Goal: Information Seeking & Learning: Learn about a topic

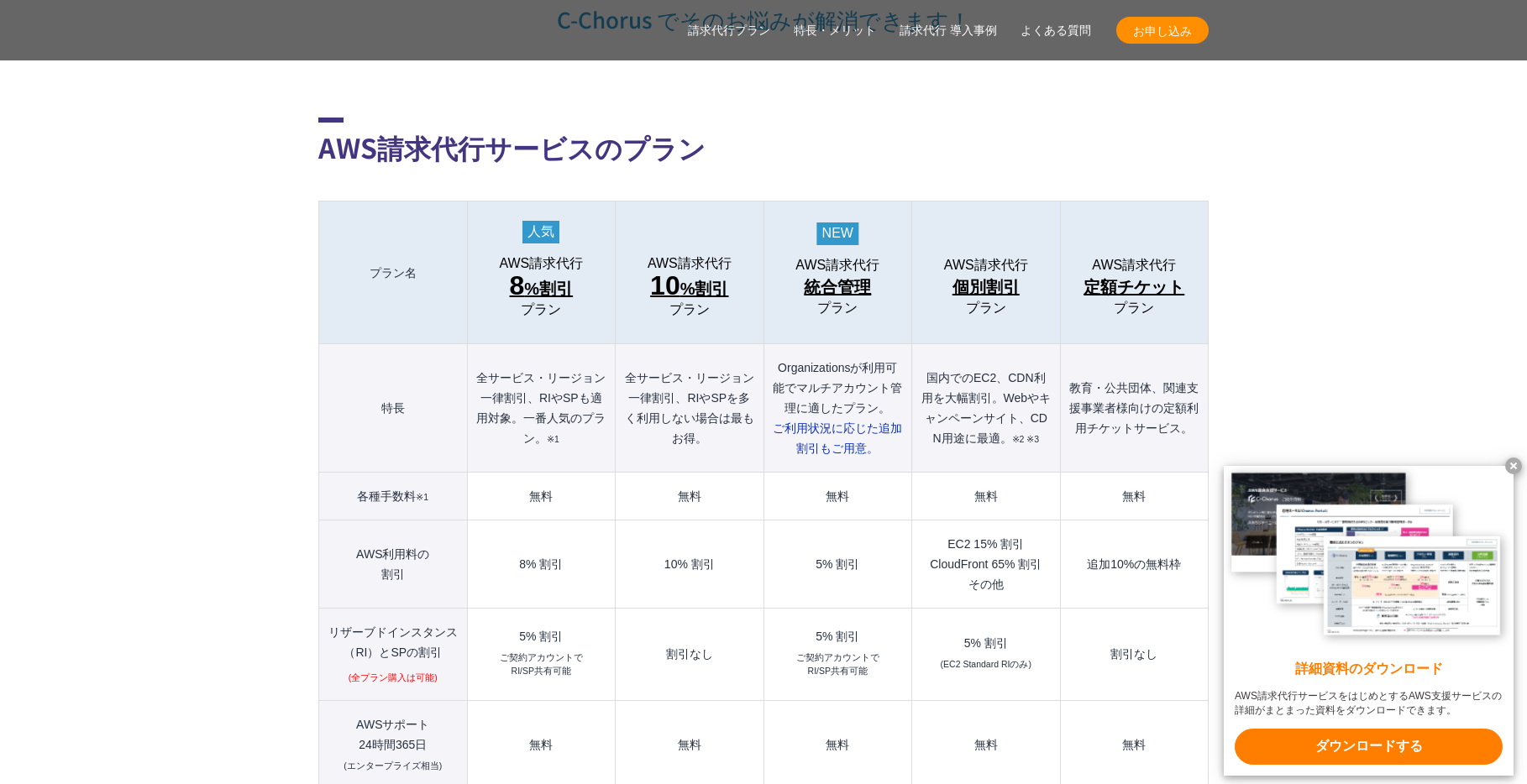
scroll to position [1708, 0]
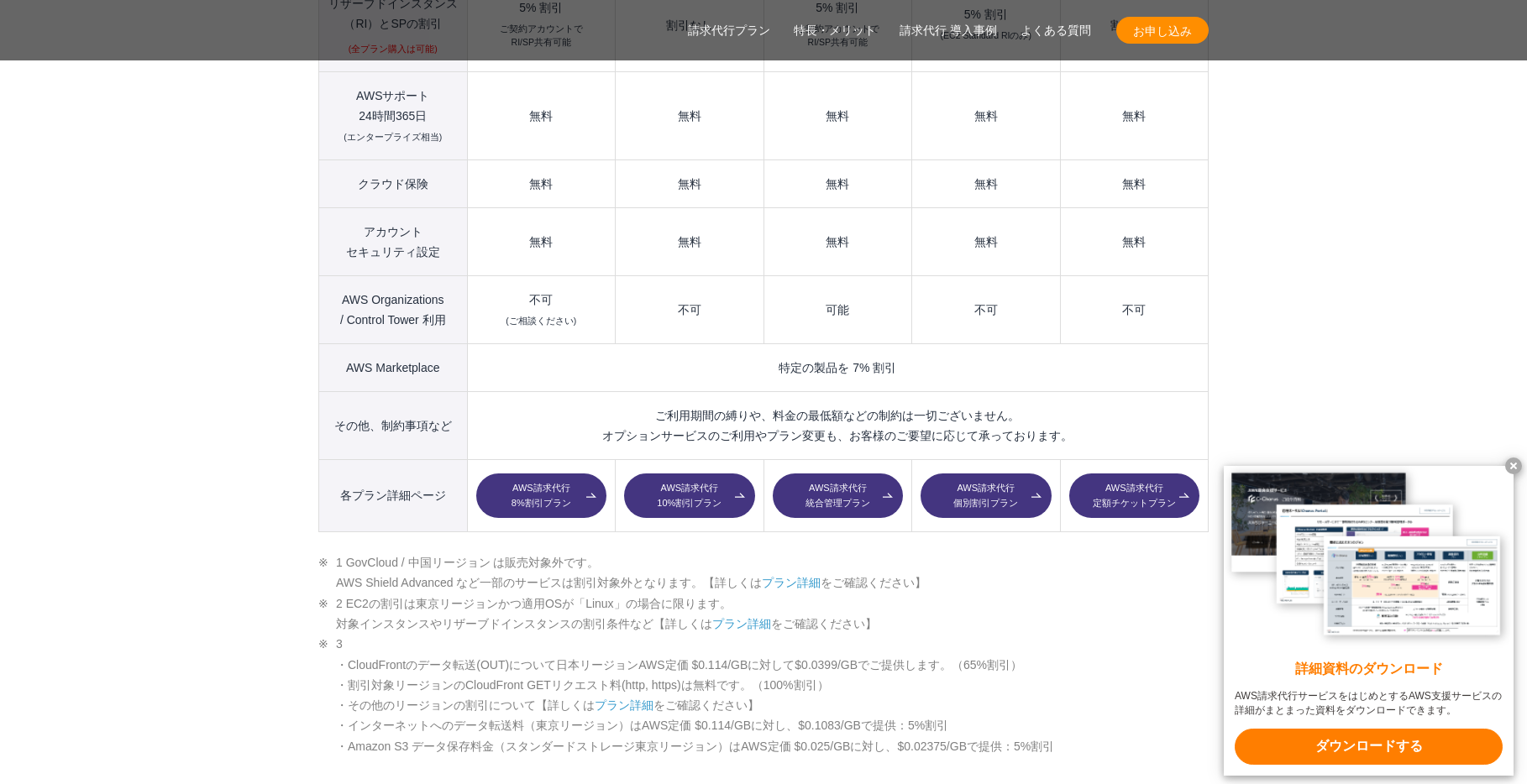
scroll to position [2407, 0]
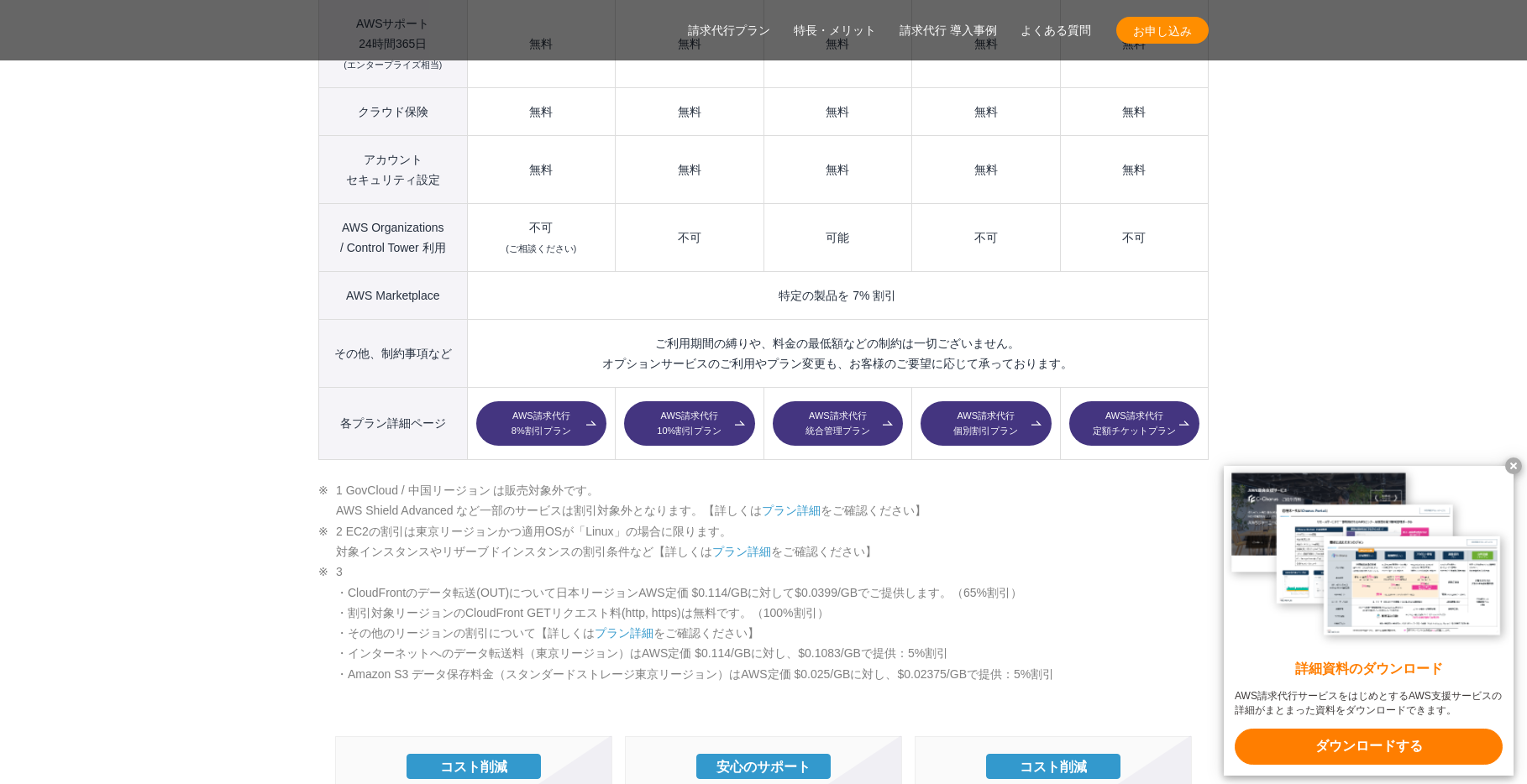
drag, startPoint x: 348, startPoint y: 499, endPoint x: 724, endPoint y: 499, distance: 376.0
click at [724, 522] on li "2 EC2の割引は東京リージョンかつ適用OSが「Linux」の場合に限ります。 対象インスタンスやリザーブドインスタンスの割引条件など【詳しくは プラン詳細 …" at bounding box center [764, 542] width 890 height 41
click at [792, 522] on li "2 EC2の割引は東京リージョンかつ適用OSが「Linux」の場合に限ります。 対象インスタンスやリザーブドインスタンスの割引条件など【詳しくは プラン詳細 …" at bounding box center [764, 542] width 890 height 41
drag, startPoint x: 347, startPoint y: 579, endPoint x: 473, endPoint y: 580, distance: 126.0
click at [473, 580] on li "3 ・CloudFrontのデータ転送(OUT)について日本リージョンAWS定価 $0.114/GBに対して$0.0399/GBでご提供します。（65%割引）…" at bounding box center [764, 623] width 890 height 123
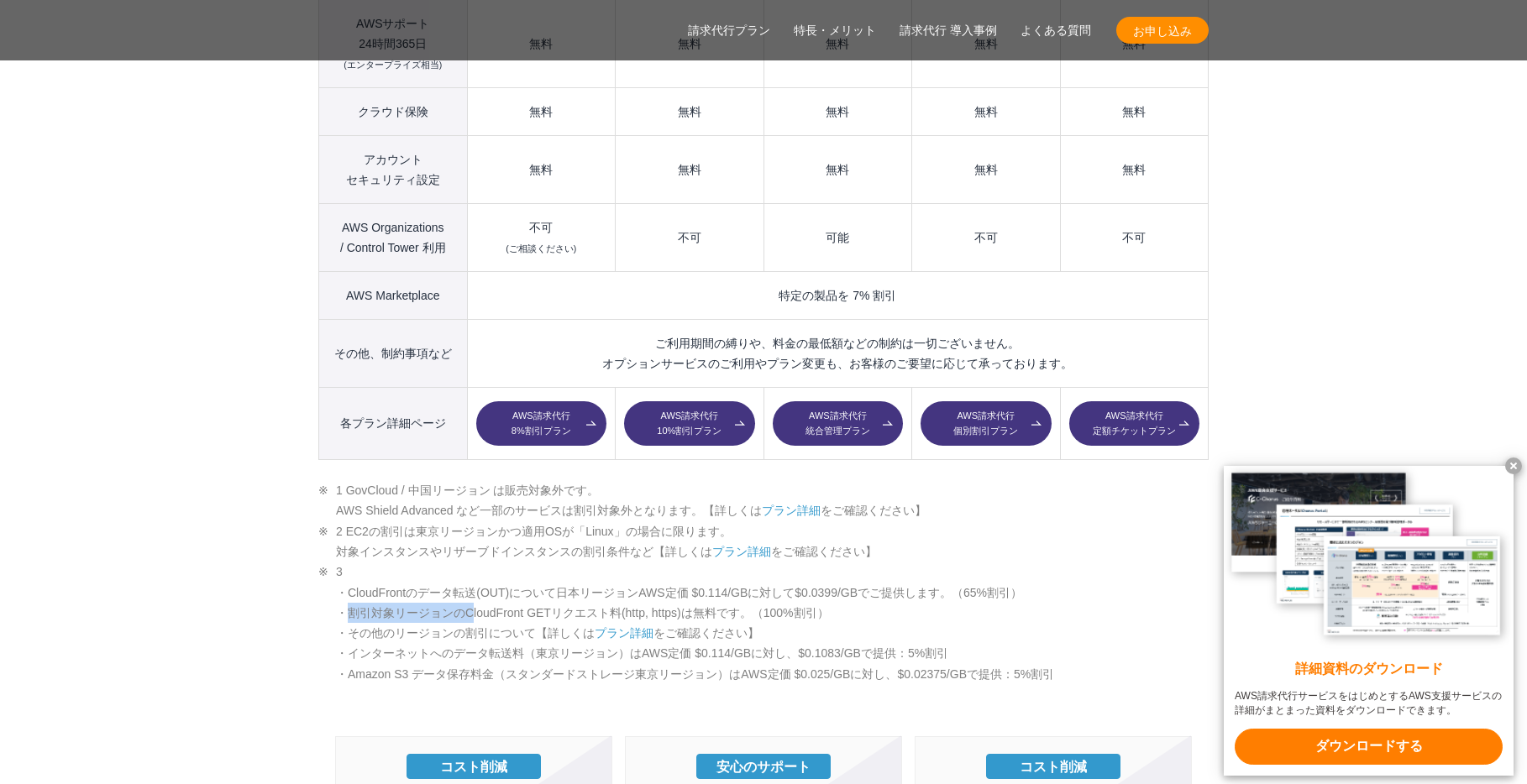
click at [467, 580] on li "3 ・CloudFrontのデータ転送(OUT)について日本リージョンAWS定価 $0.114/GBに対して$0.0399/GBでご提供します。（65%割引）…" at bounding box center [764, 623] width 890 height 123
click at [604, 627] on link "プラン詳細" at bounding box center [624, 633] width 59 height 13
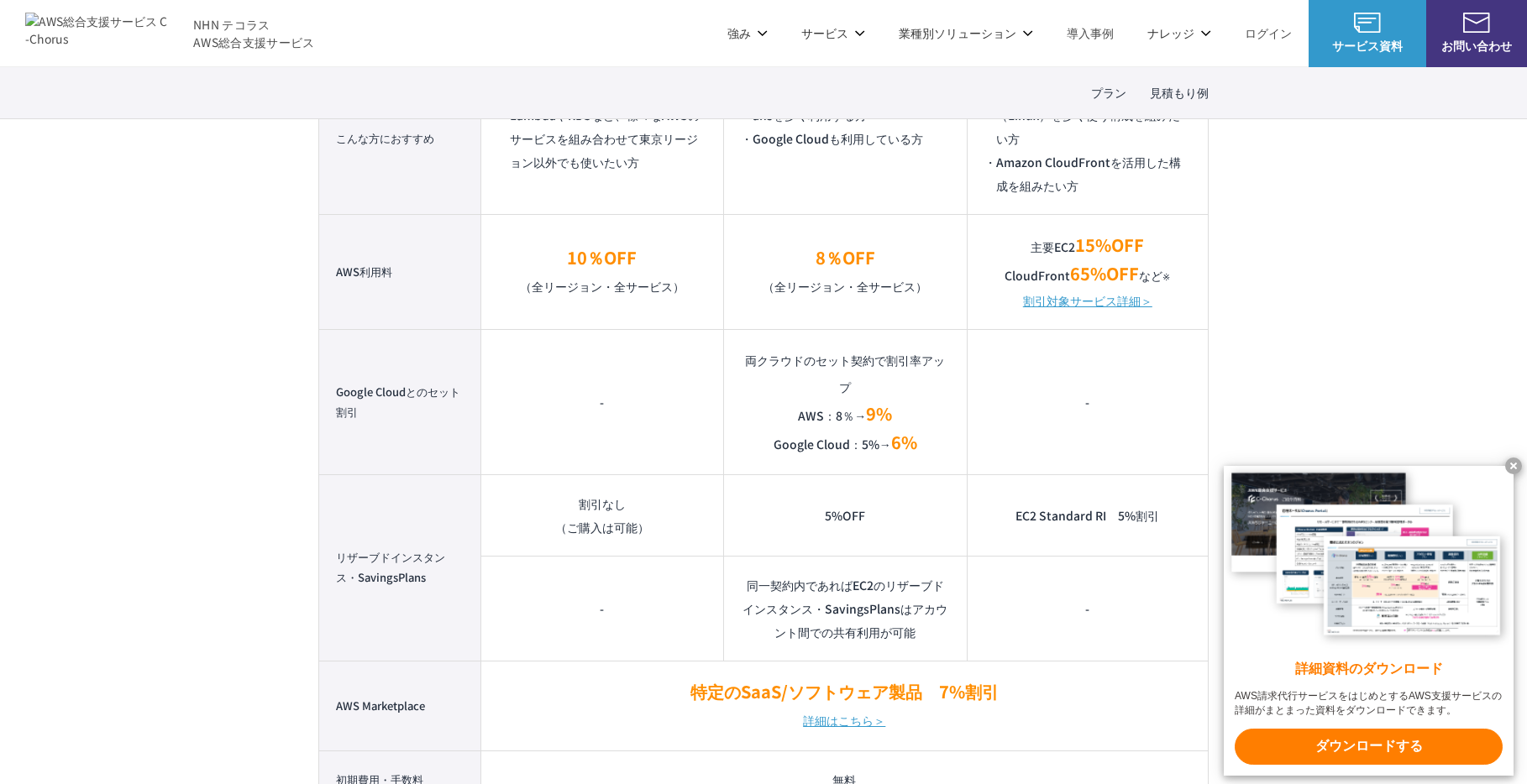
scroll to position [1279, 0]
click at [1125, 306] on link "割引対象サービス詳細＞" at bounding box center [1088, 301] width 129 height 23
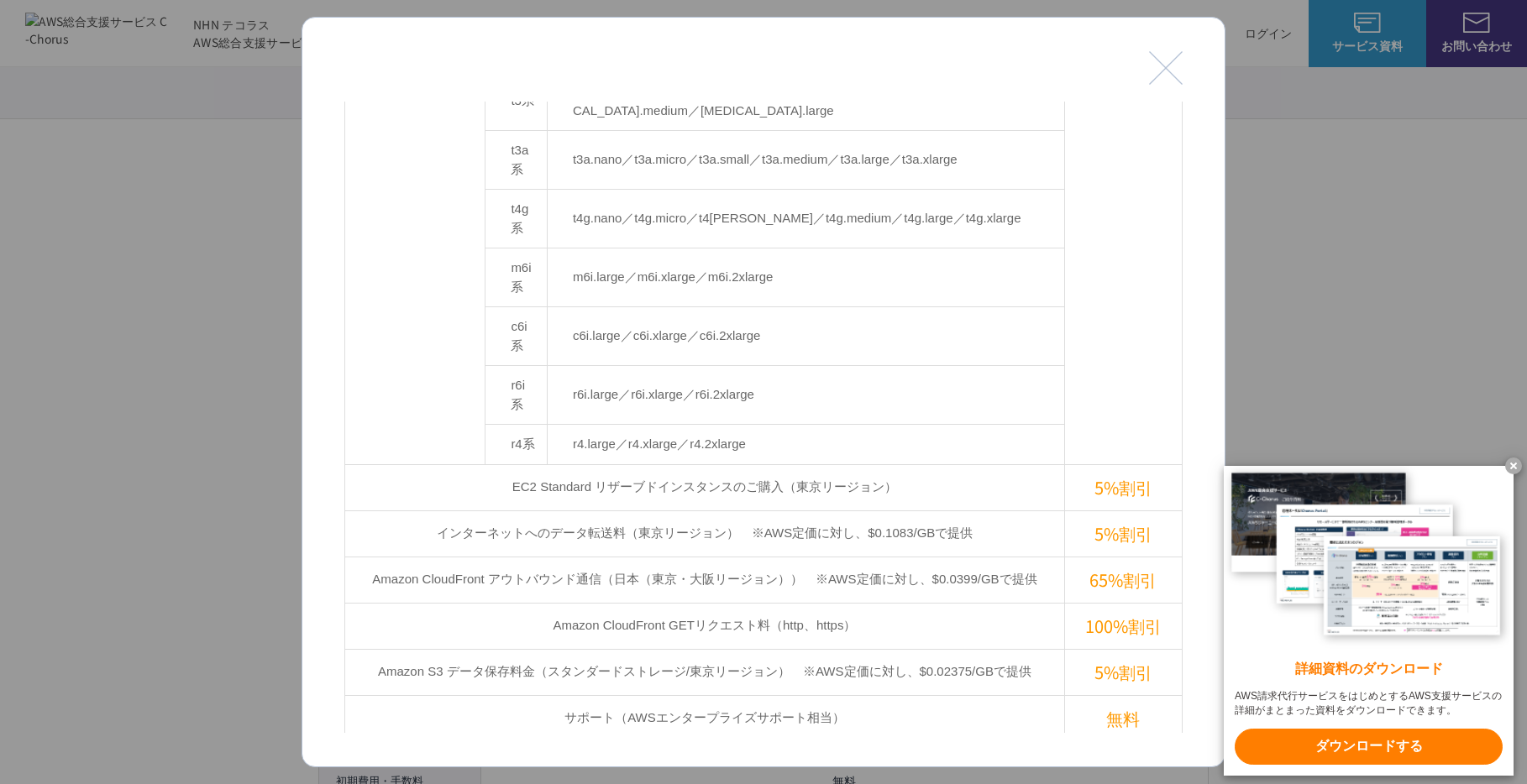
scroll to position [540, 0]
drag, startPoint x: 538, startPoint y: 457, endPoint x: 774, endPoint y: 456, distance: 236.0
click at [774, 605] on td "Amazon CloudFront GETリクエスト料（http、https）" at bounding box center [704, 628] width 719 height 46
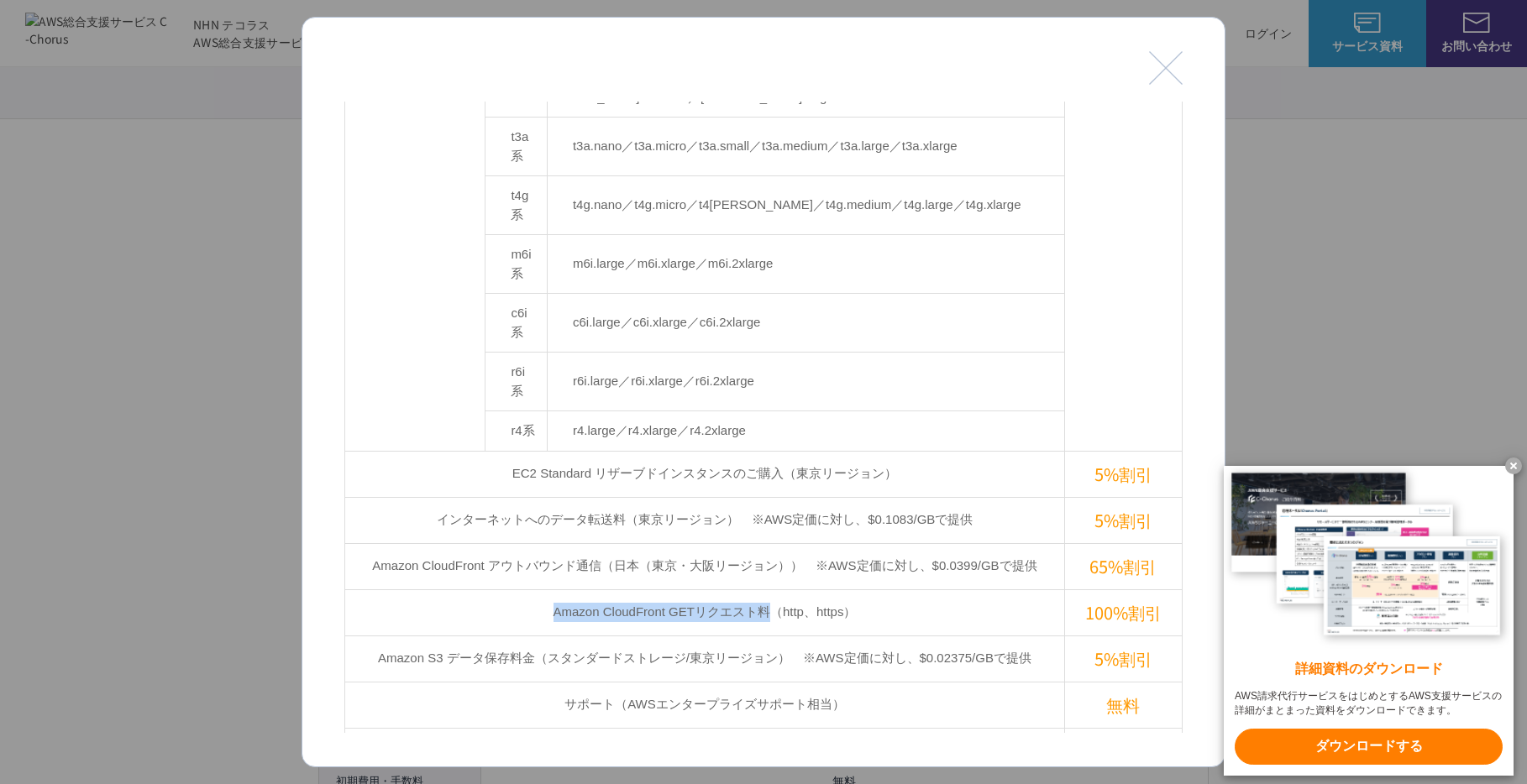
scroll to position [733, 0]
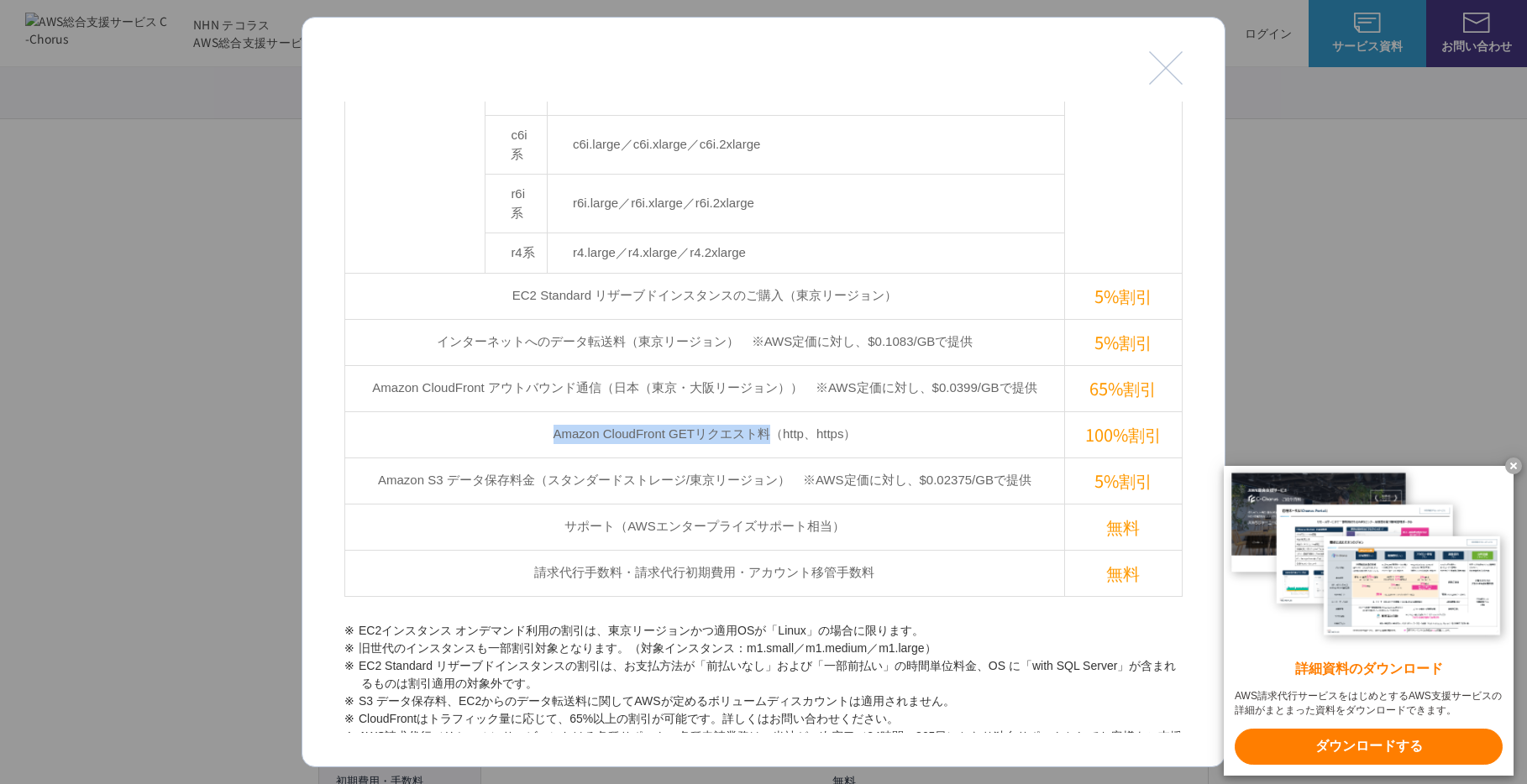
click at [701, 458] on td "Amazon S3 データ保存料金（スタンダードストレージ/東京リージョン）　※AWS定価に対し、$0.02375/GBで提供" at bounding box center [704, 481] width 719 height 46
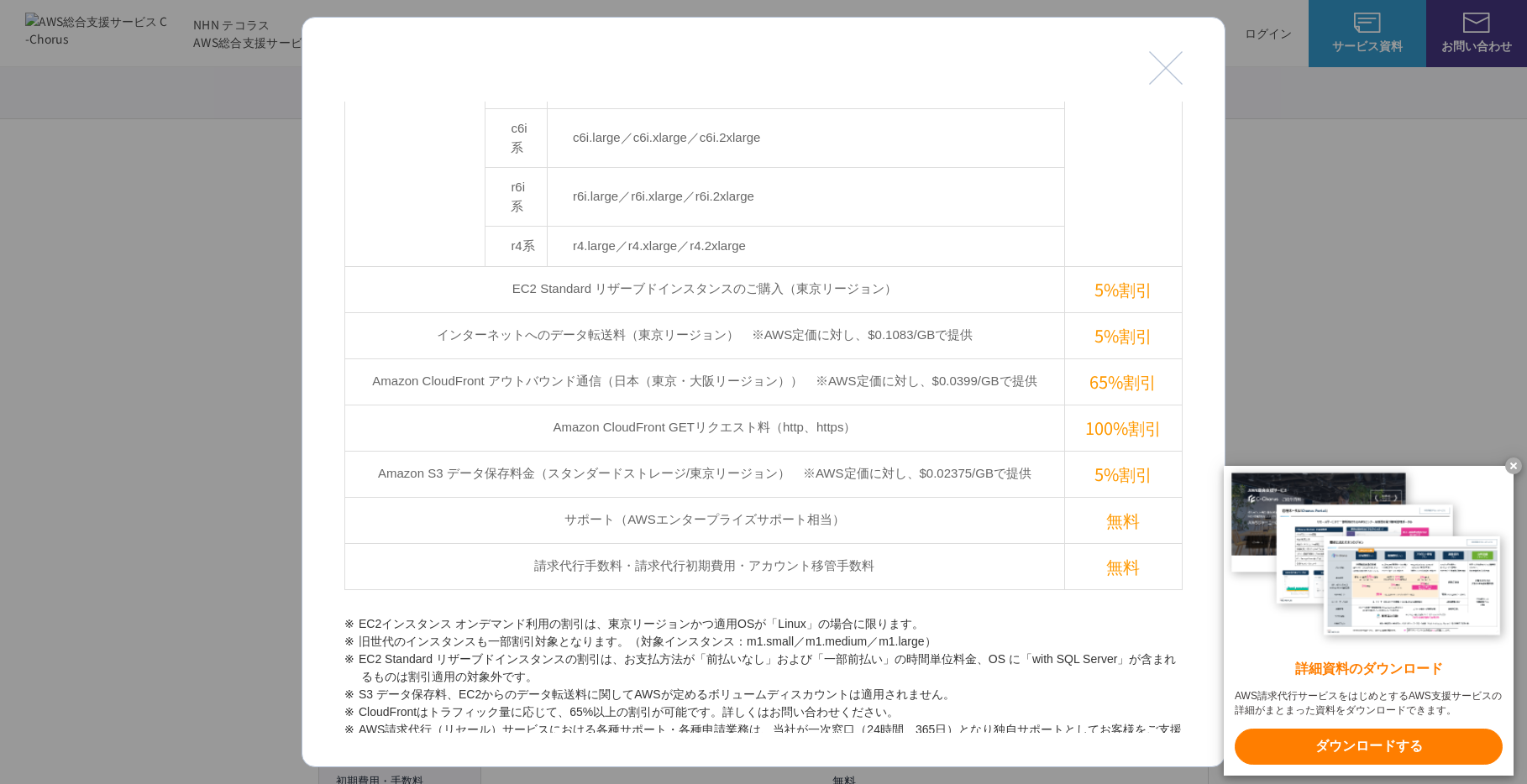
scroll to position [787, 0]
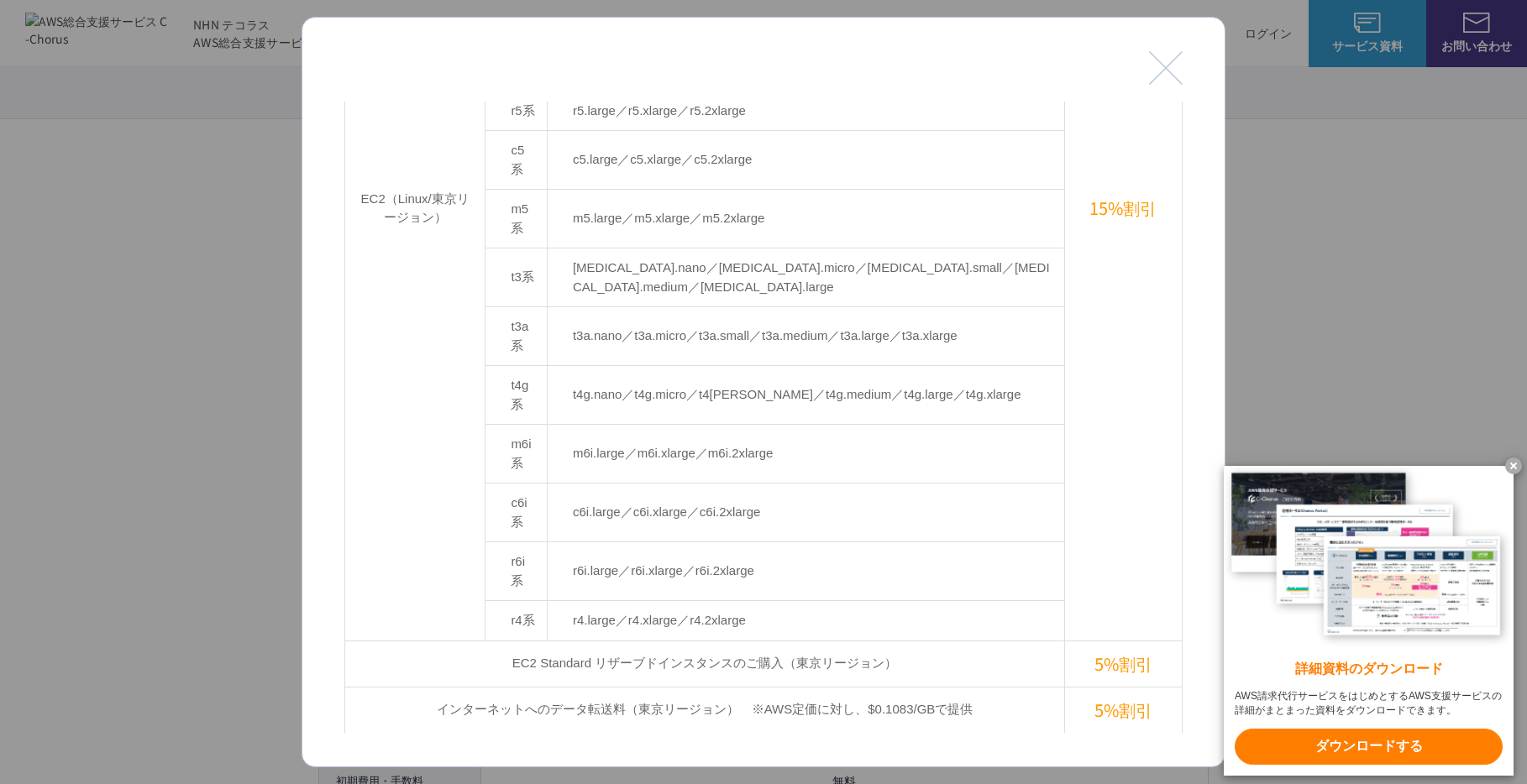
scroll to position [362, 0]
click at [1168, 67] on button "閉じる" at bounding box center [1165, 68] width 34 height 34
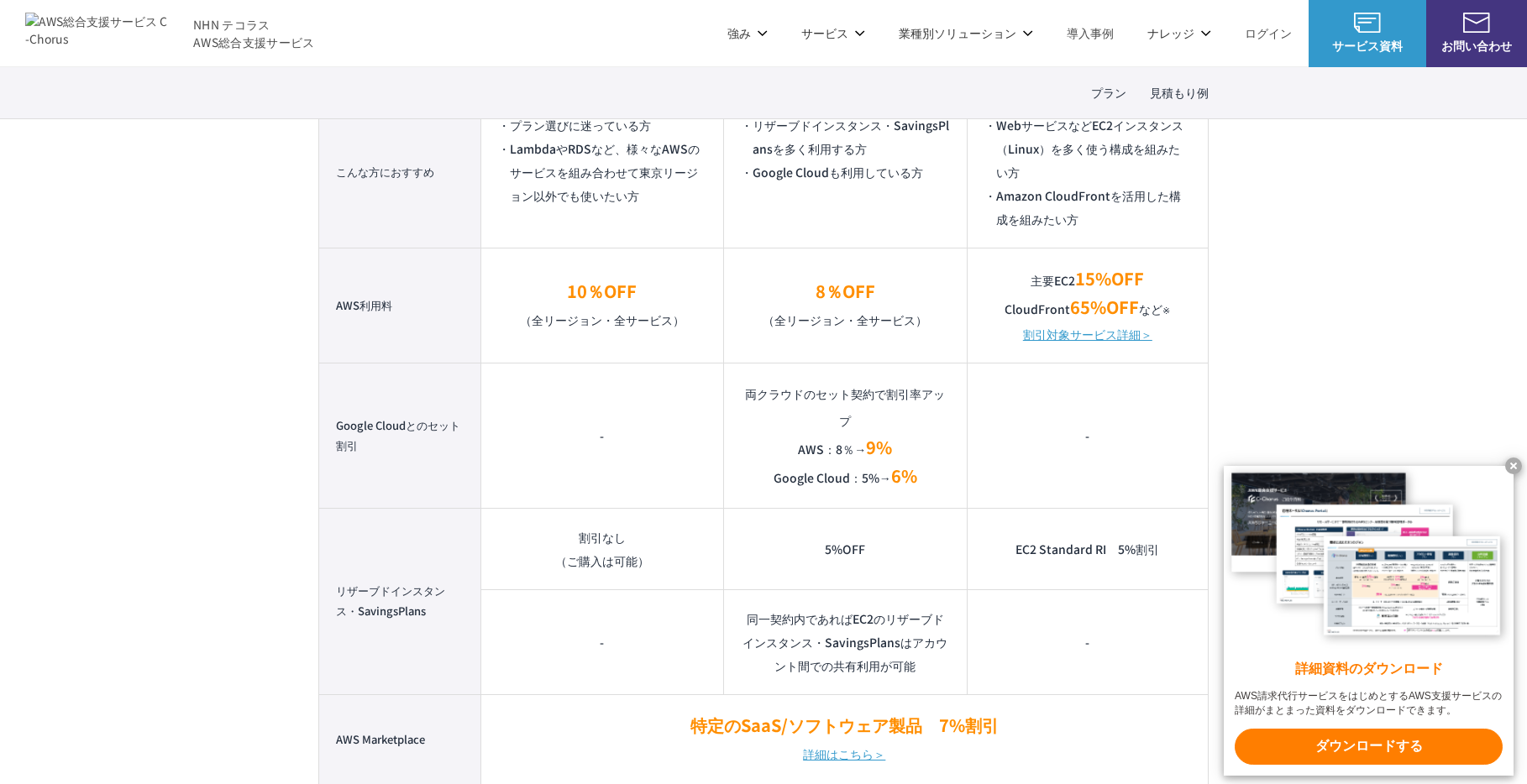
scroll to position [1135, 0]
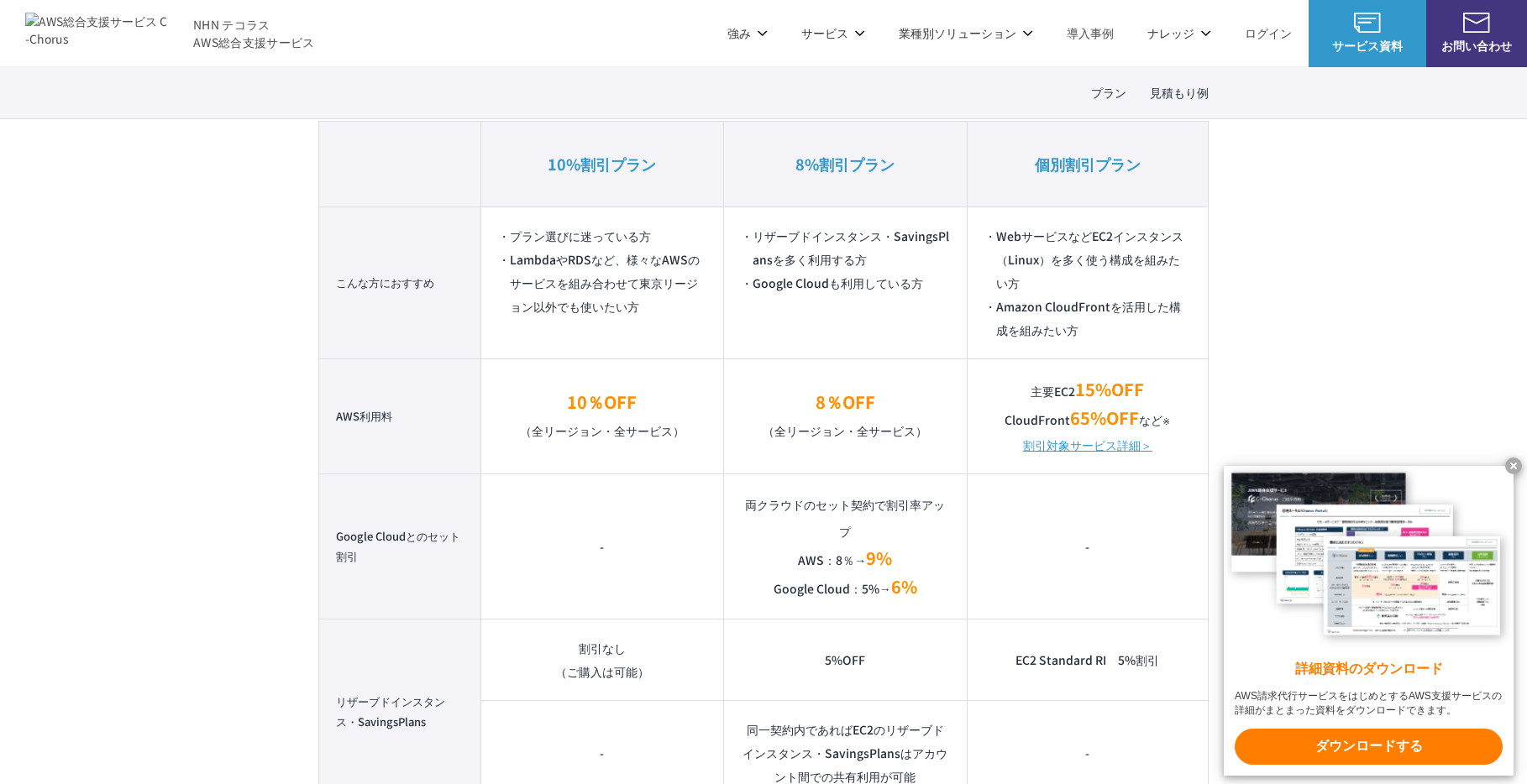
click at [1099, 443] on link "割引対象サービス詳細＞" at bounding box center [1088, 445] width 129 height 23
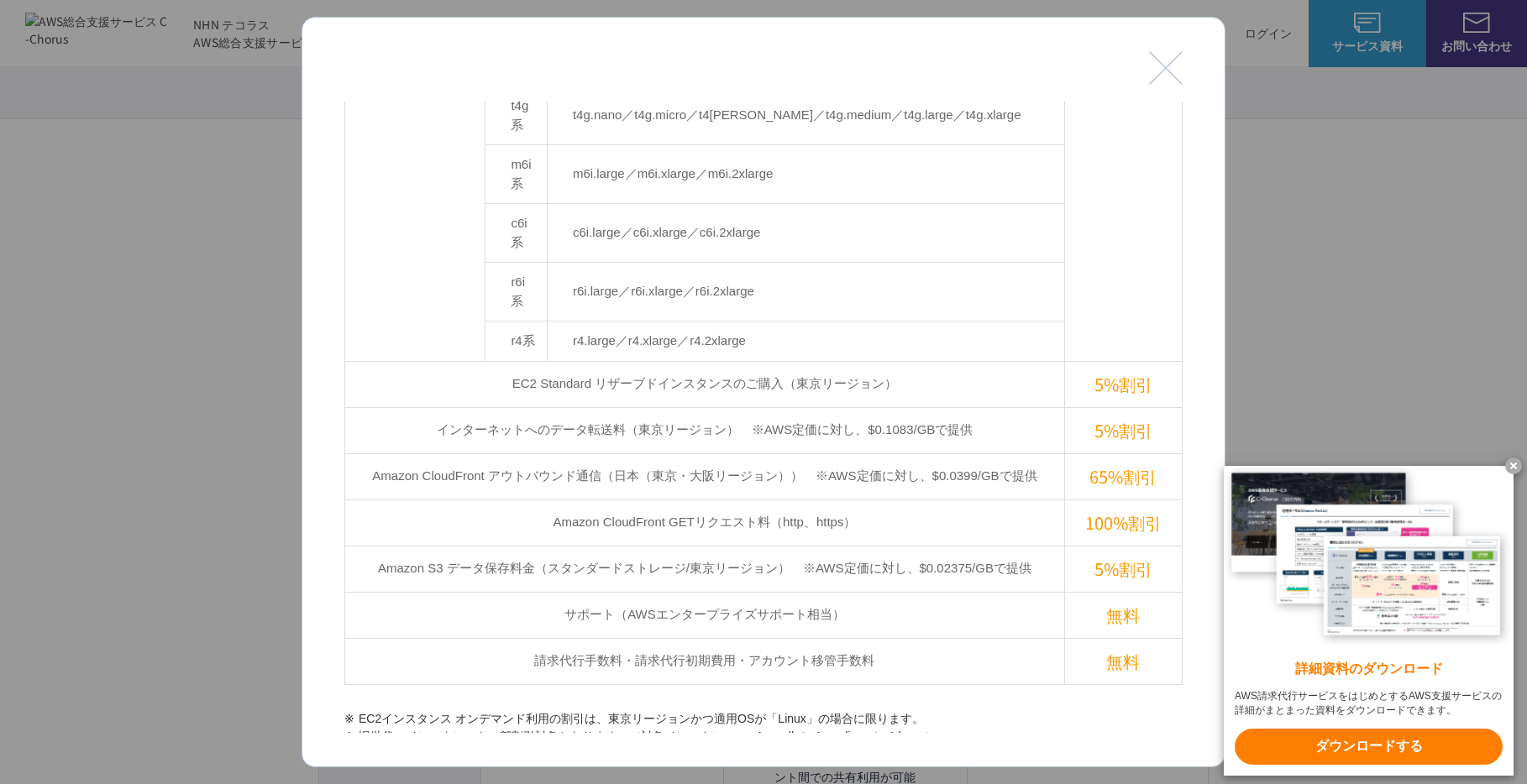
scroll to position [623, 0]
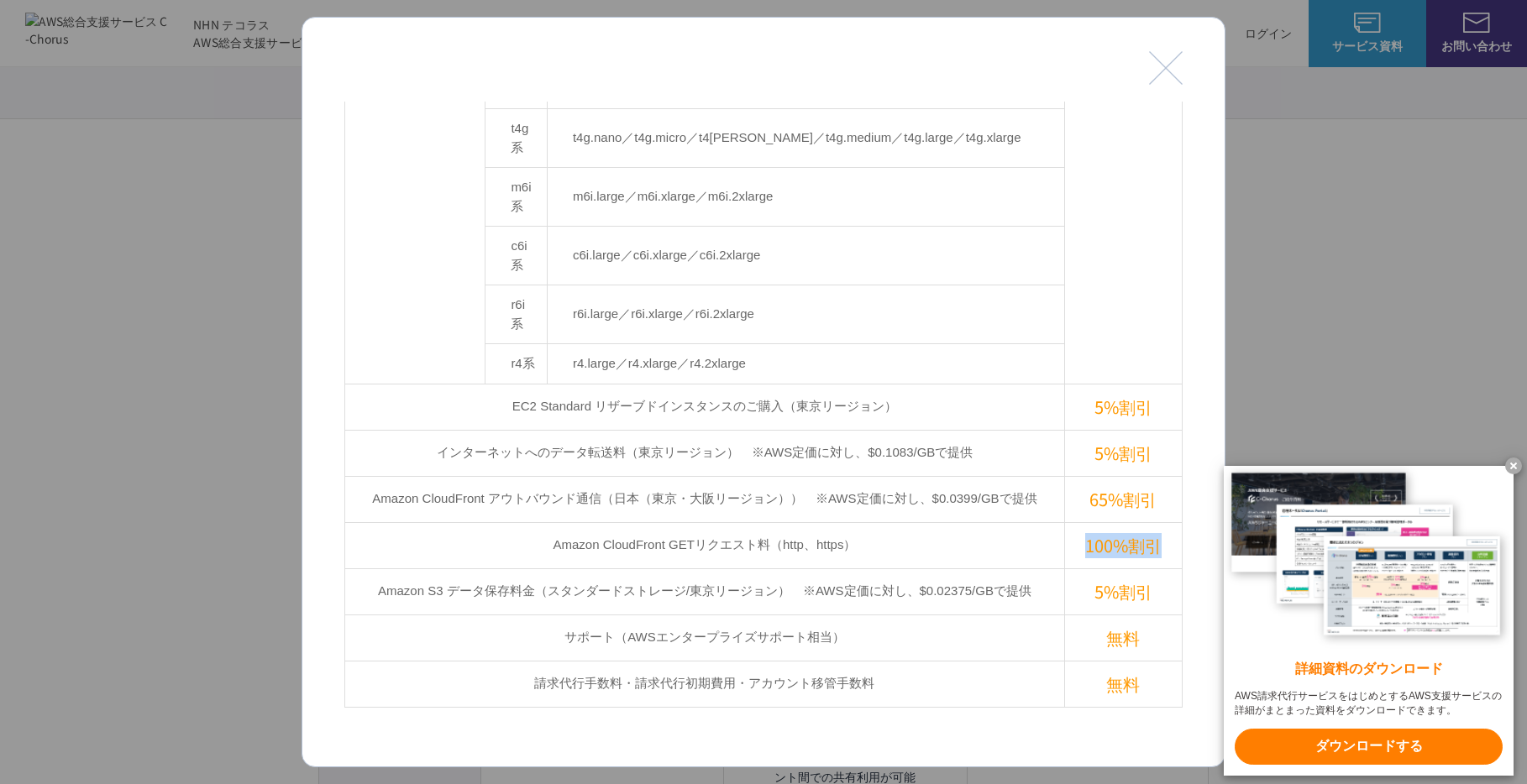
drag, startPoint x: 1085, startPoint y: 378, endPoint x: 1168, endPoint y: 378, distance: 83.0
click at [1168, 523] on td "100%割引" at bounding box center [1123, 545] width 118 height 46
click at [1066, 476] on td "65%割引" at bounding box center [1123, 498] width 118 height 46
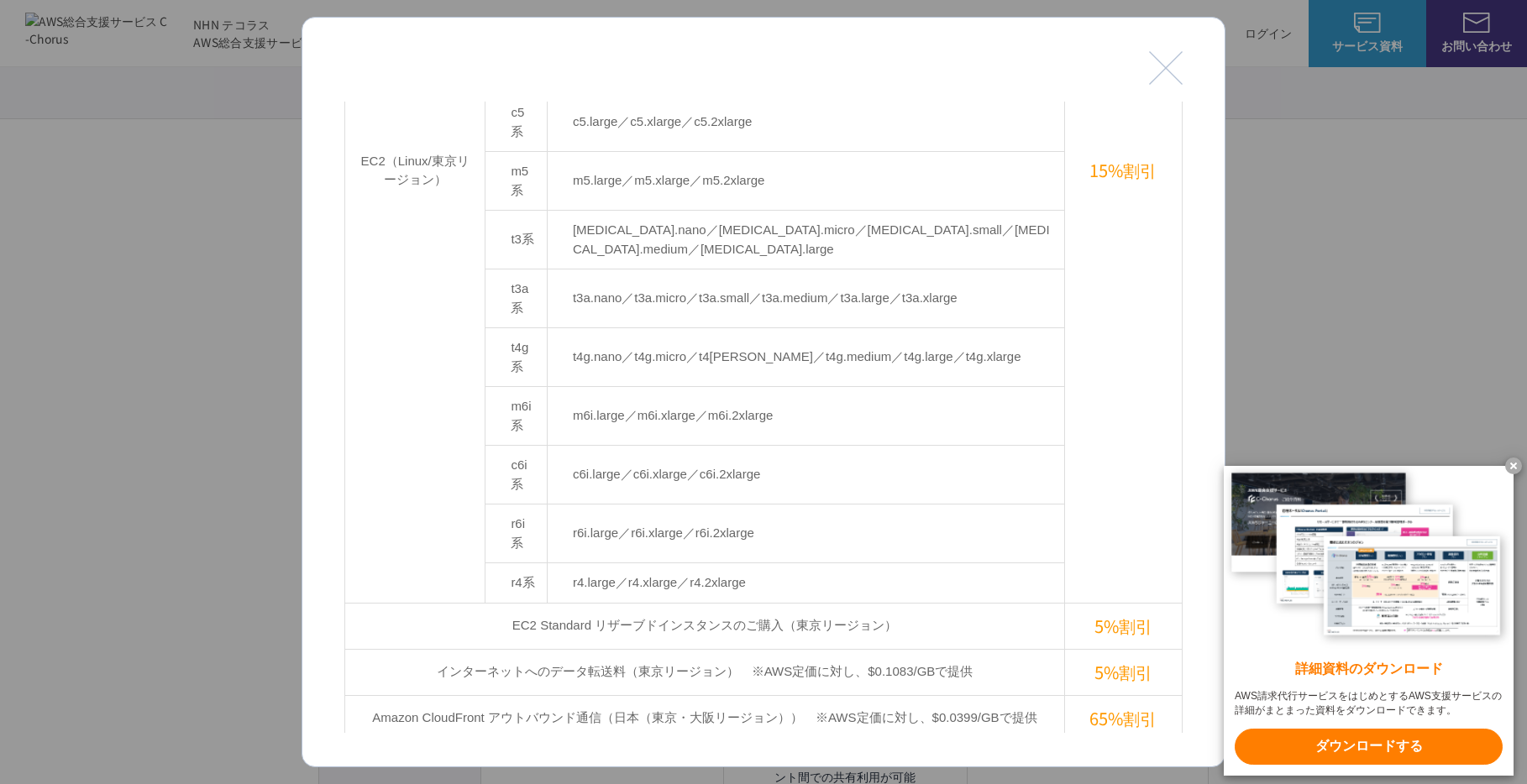
scroll to position [371, 0]
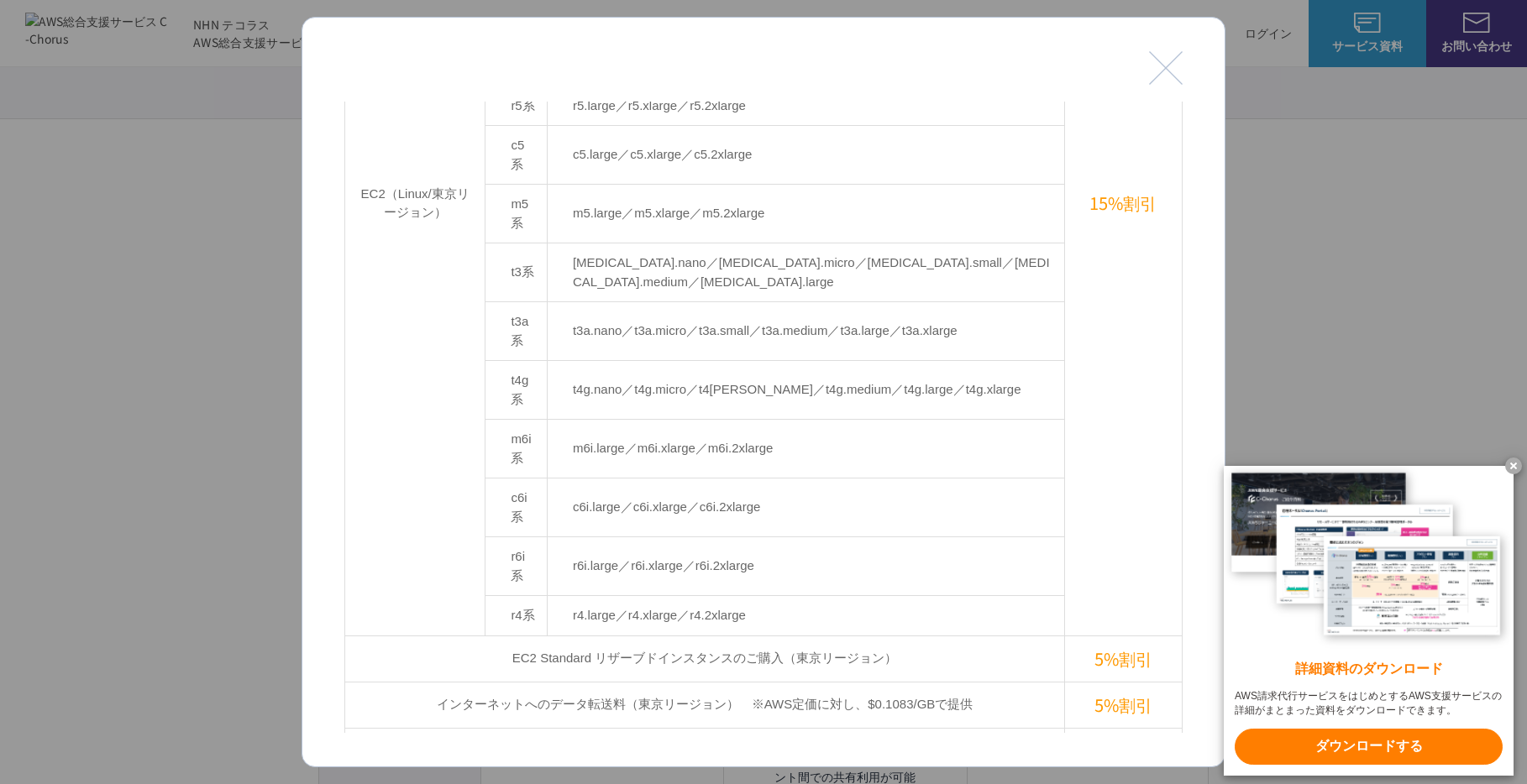
click at [1161, 65] on button "閉じる" at bounding box center [1165, 68] width 34 height 34
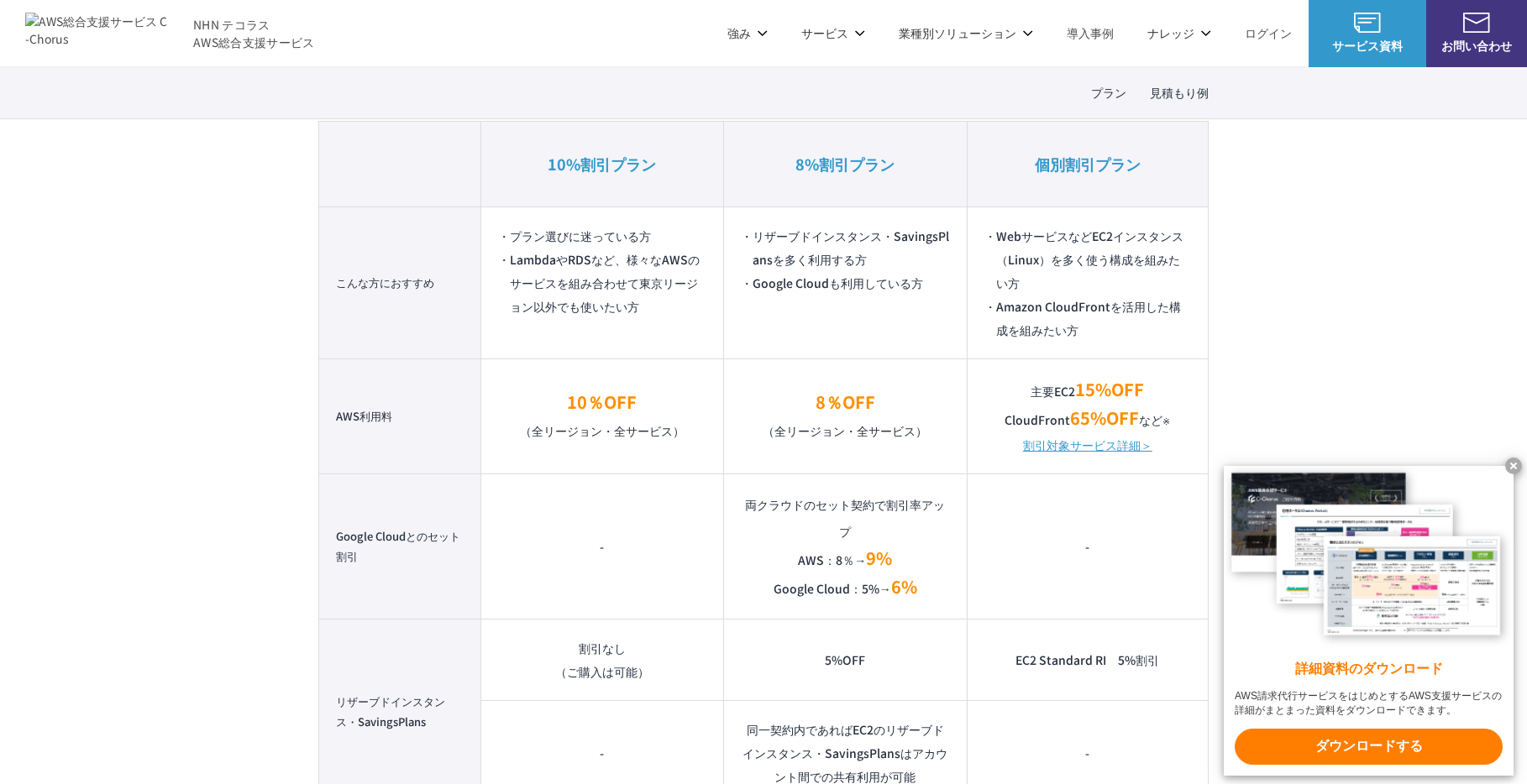
click at [1101, 326] on li "Amazon CloudFrontを活用した構成を組みたい方" at bounding box center [1088, 318] width 207 height 47
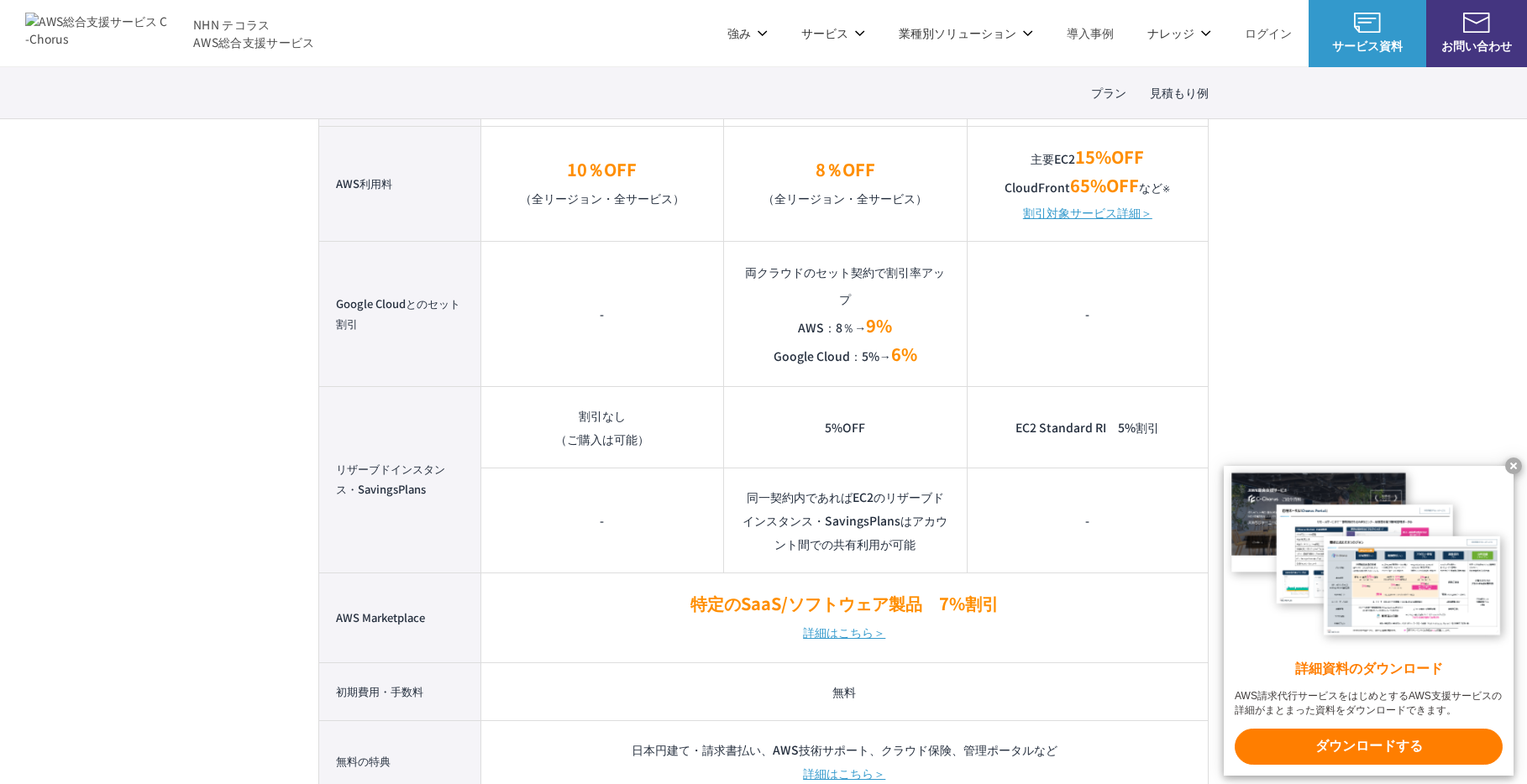
scroll to position [1367, 0]
click at [1101, 326] on td "-" at bounding box center [1087, 314] width 241 height 145
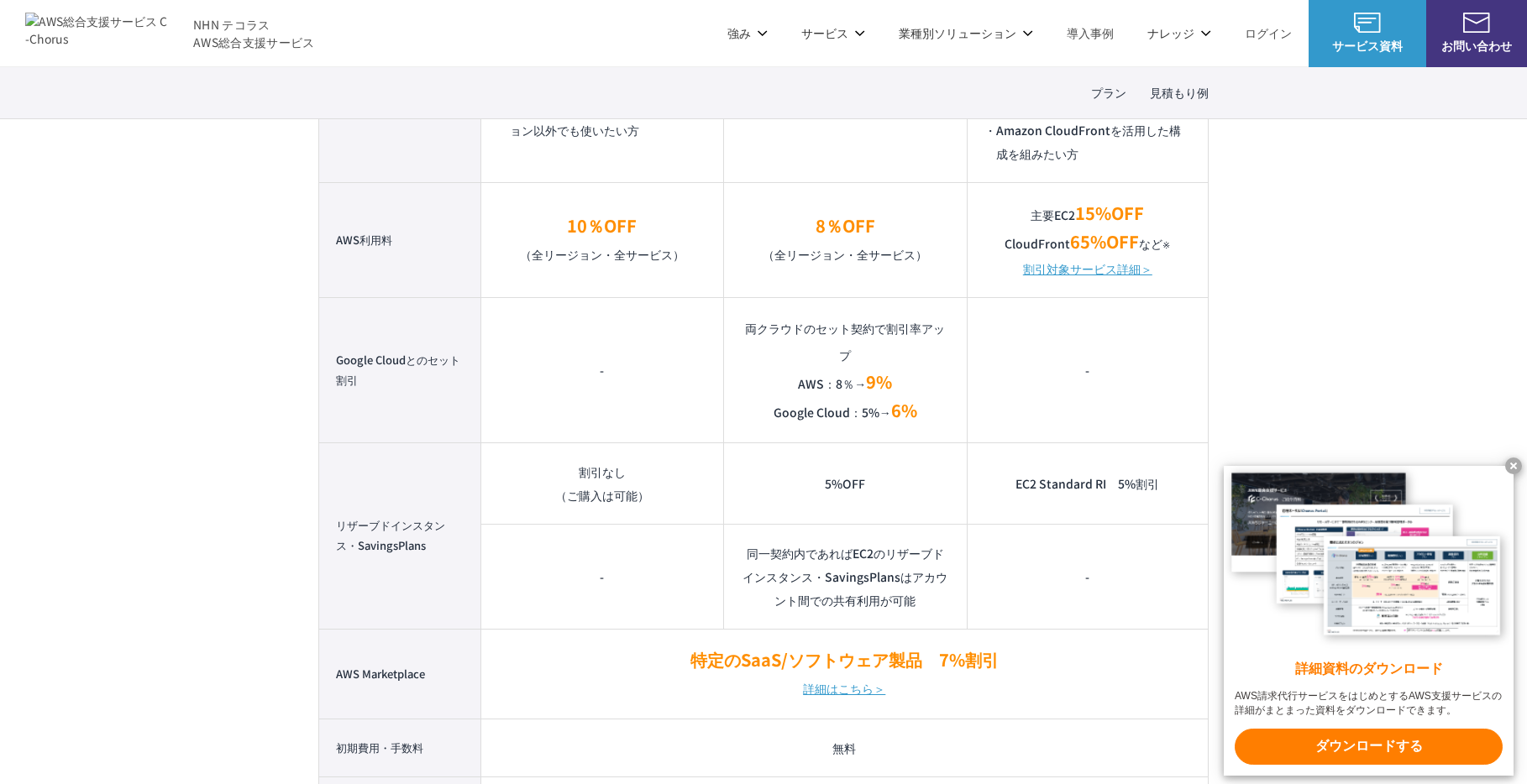
scroll to position [1308, 0]
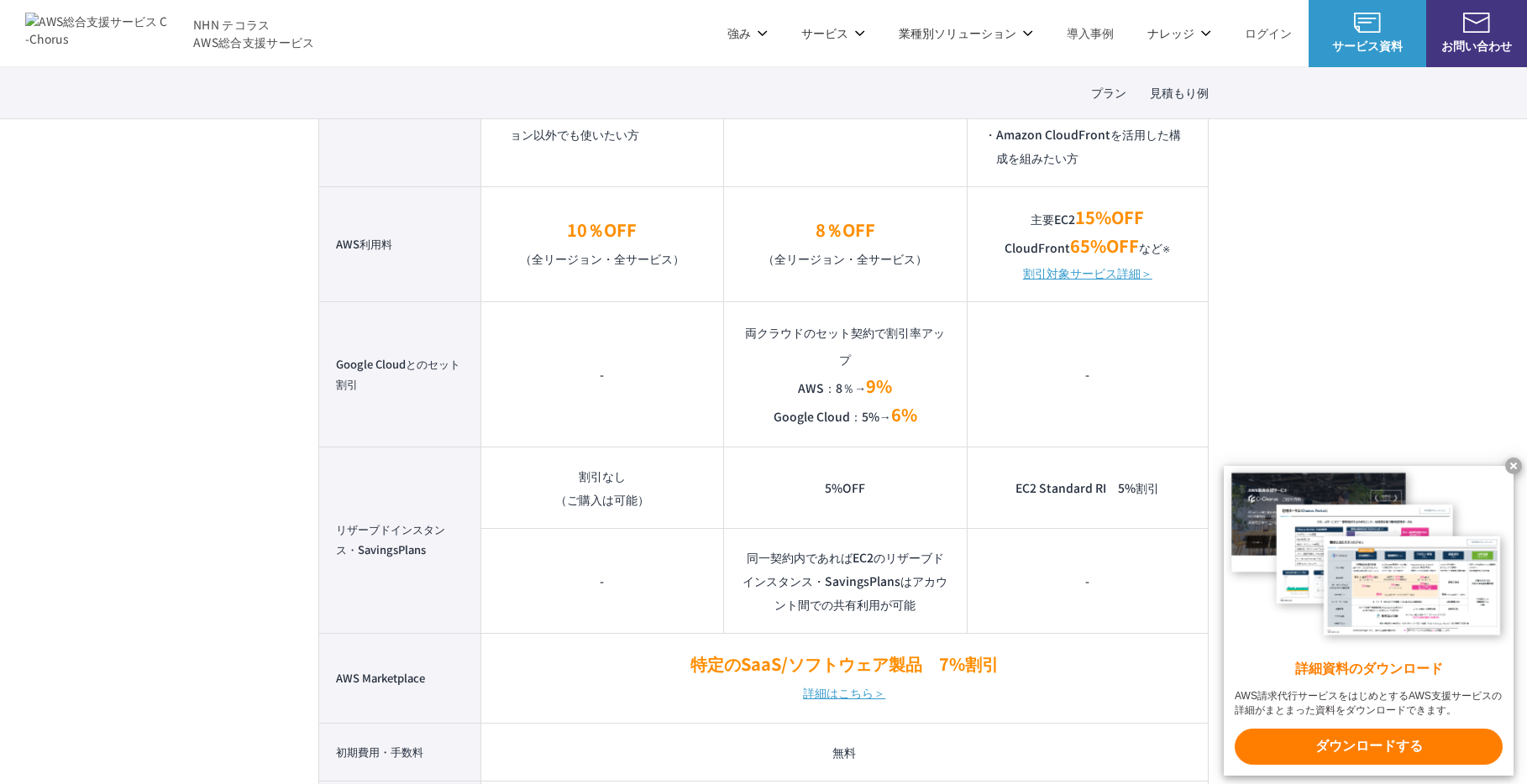
click at [1042, 247] on p "主要EC2 15%OFF CloudFront 65%OFF など ※" at bounding box center [1088, 232] width 207 height 57
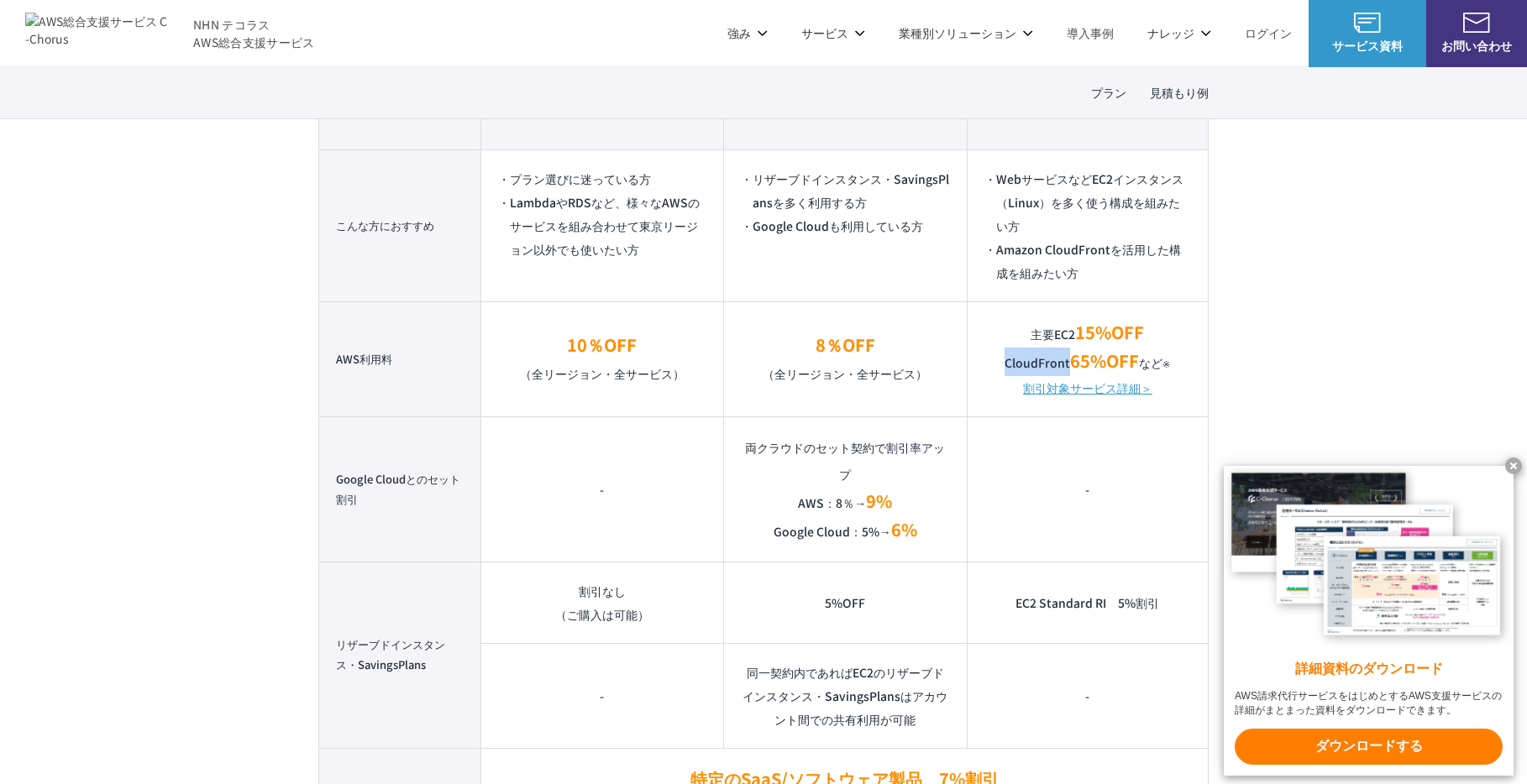
scroll to position [1094, 0]
